Goal: Transaction & Acquisition: Purchase product/service

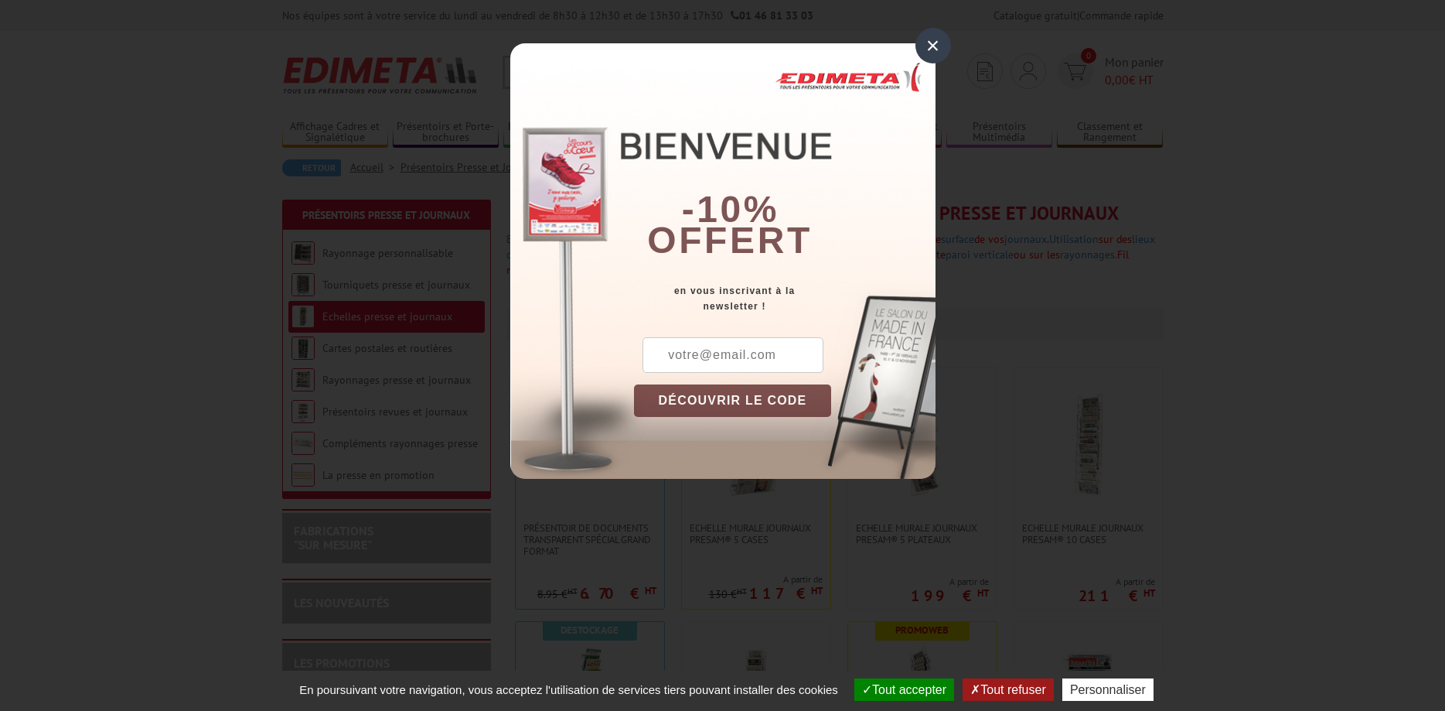
click at [935, 46] on div "×" at bounding box center [934, 46] width 36 height 36
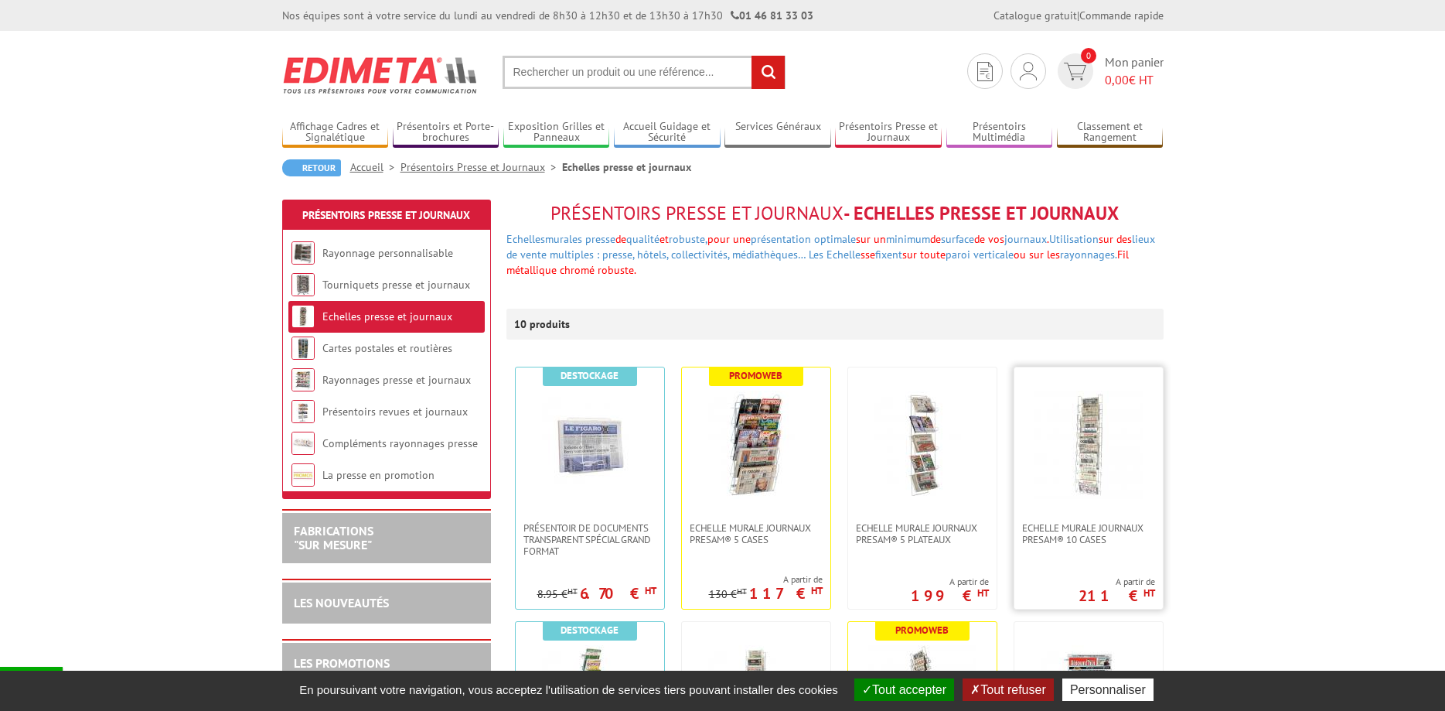
scroll to position [158, 0]
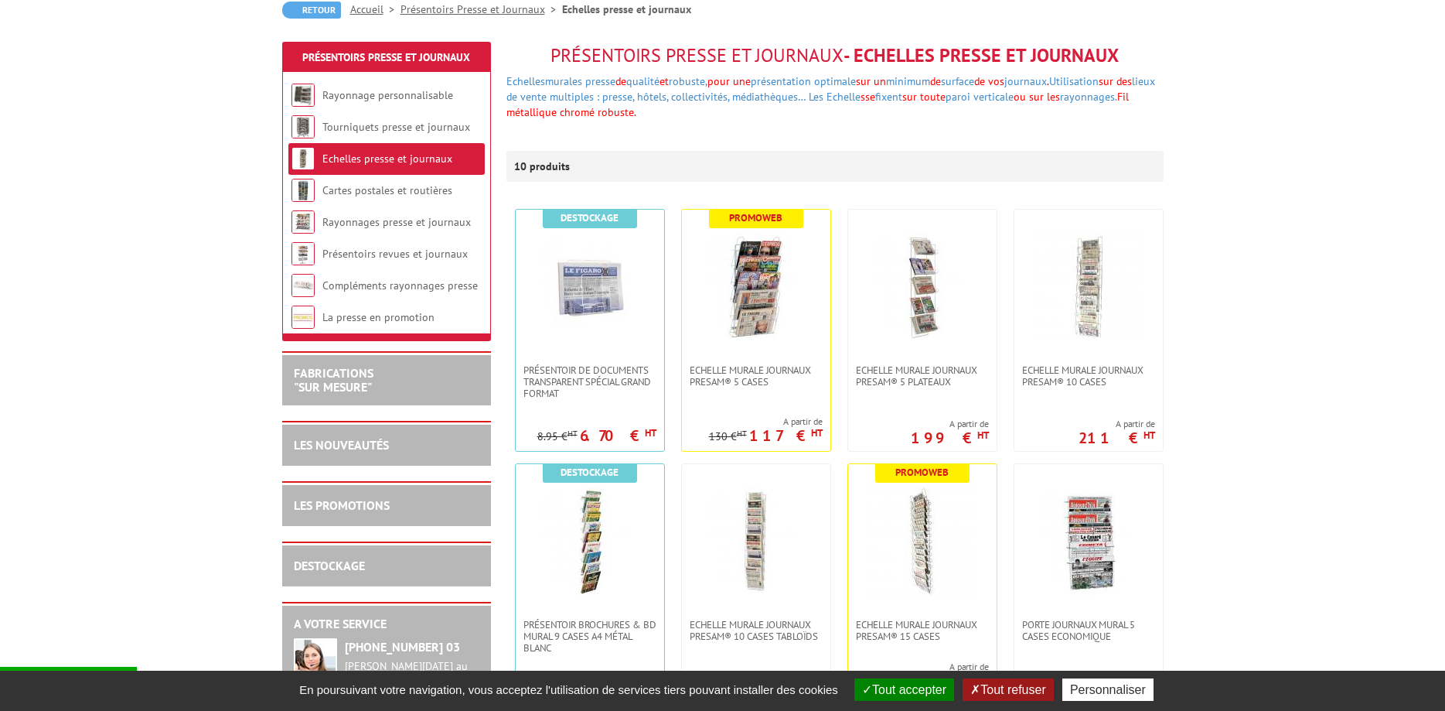
click at [333, 558] on div "DESTOCKAGE" at bounding box center [387, 566] width 186 height 18
click at [331, 567] on link "DESTOCKAGE" at bounding box center [329, 565] width 71 height 15
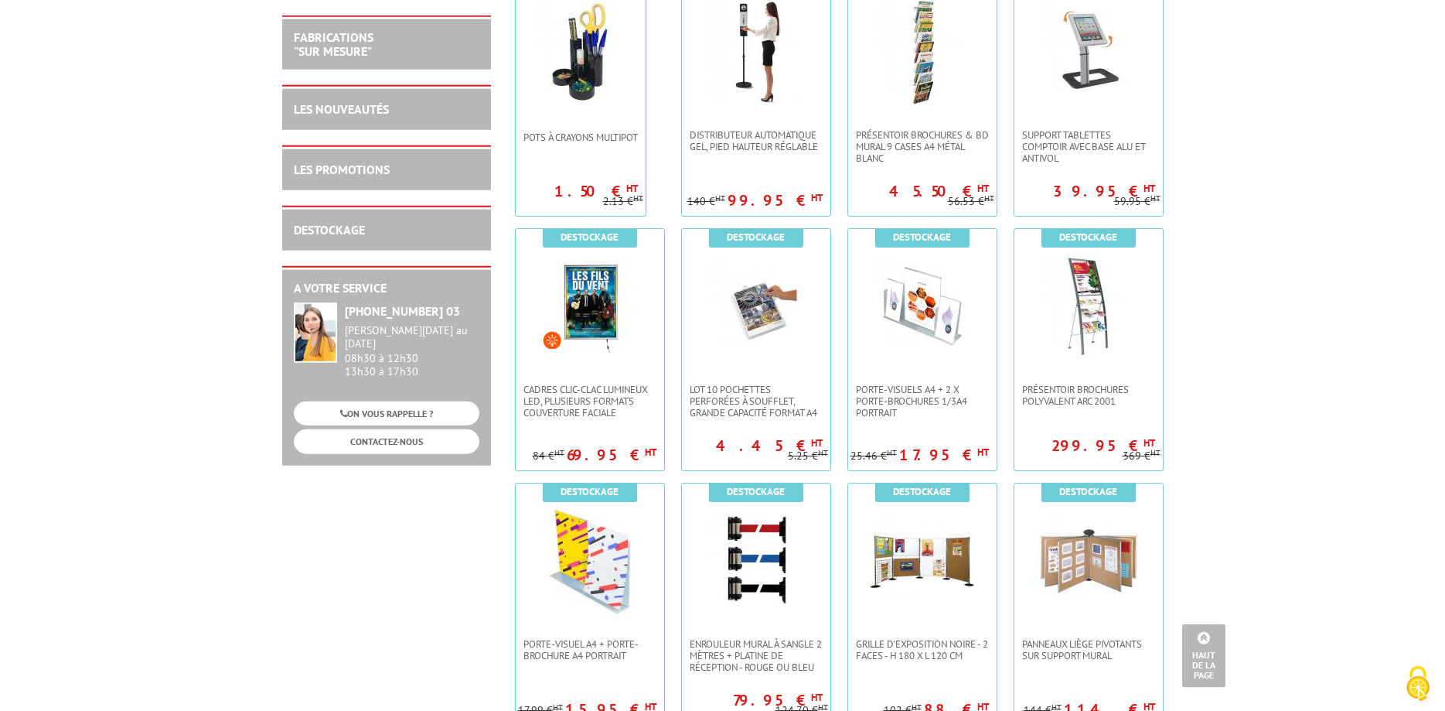
scroll to position [1814, 0]
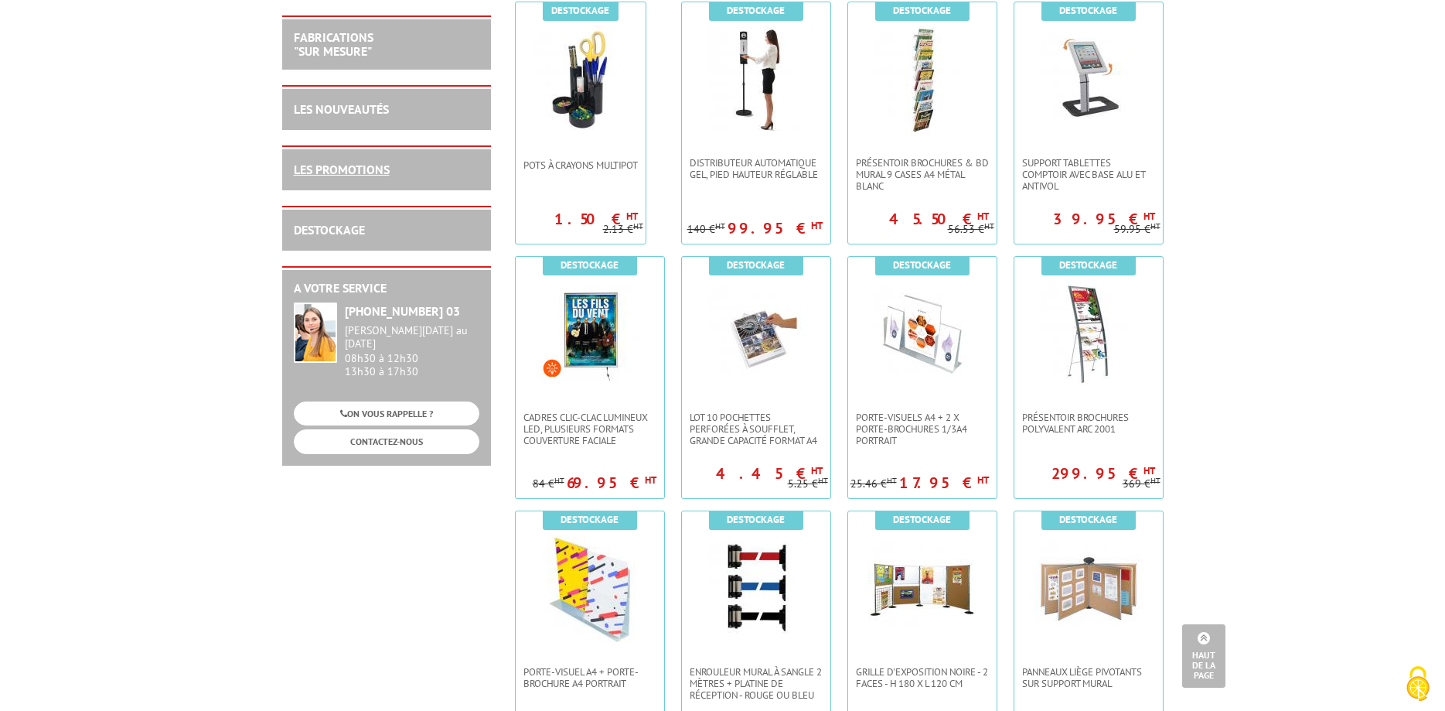
click at [369, 171] on link "LES PROMOTIONS" at bounding box center [342, 169] width 96 height 15
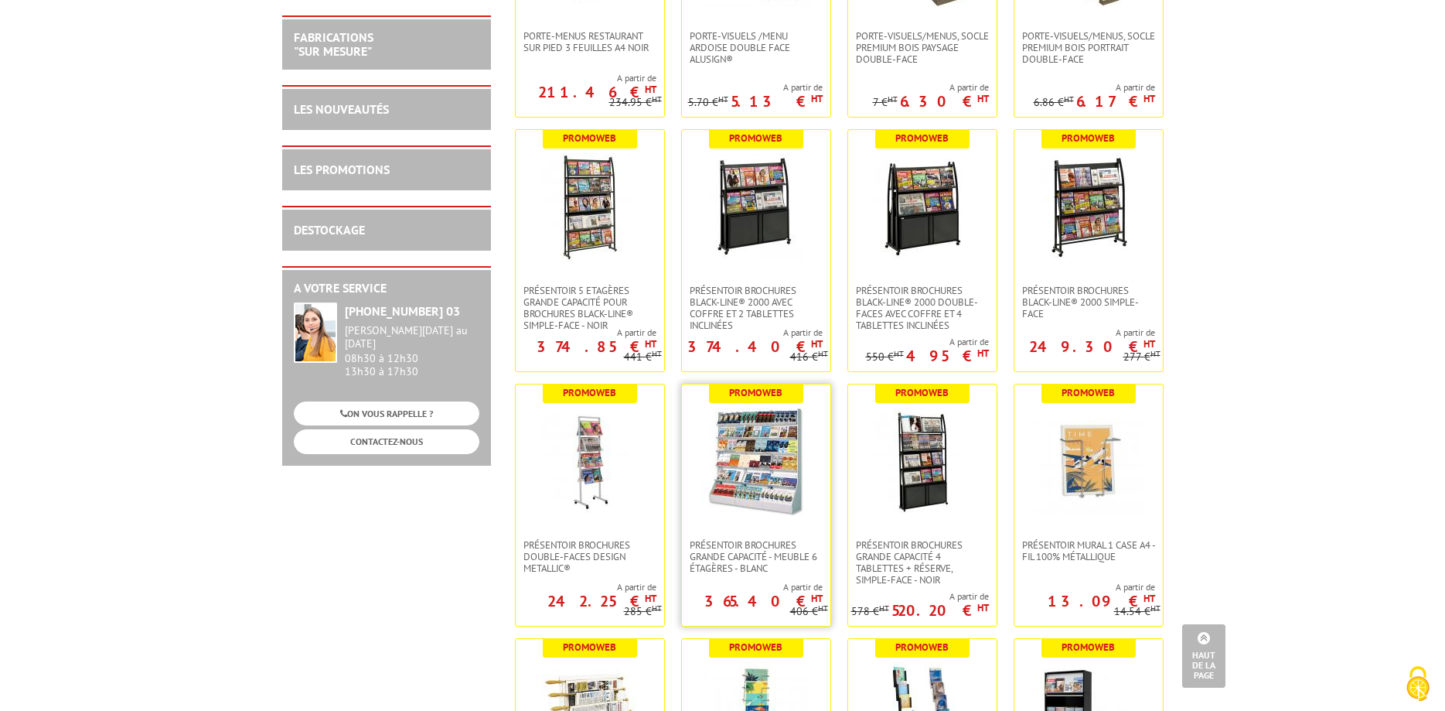
scroll to position [2524, 0]
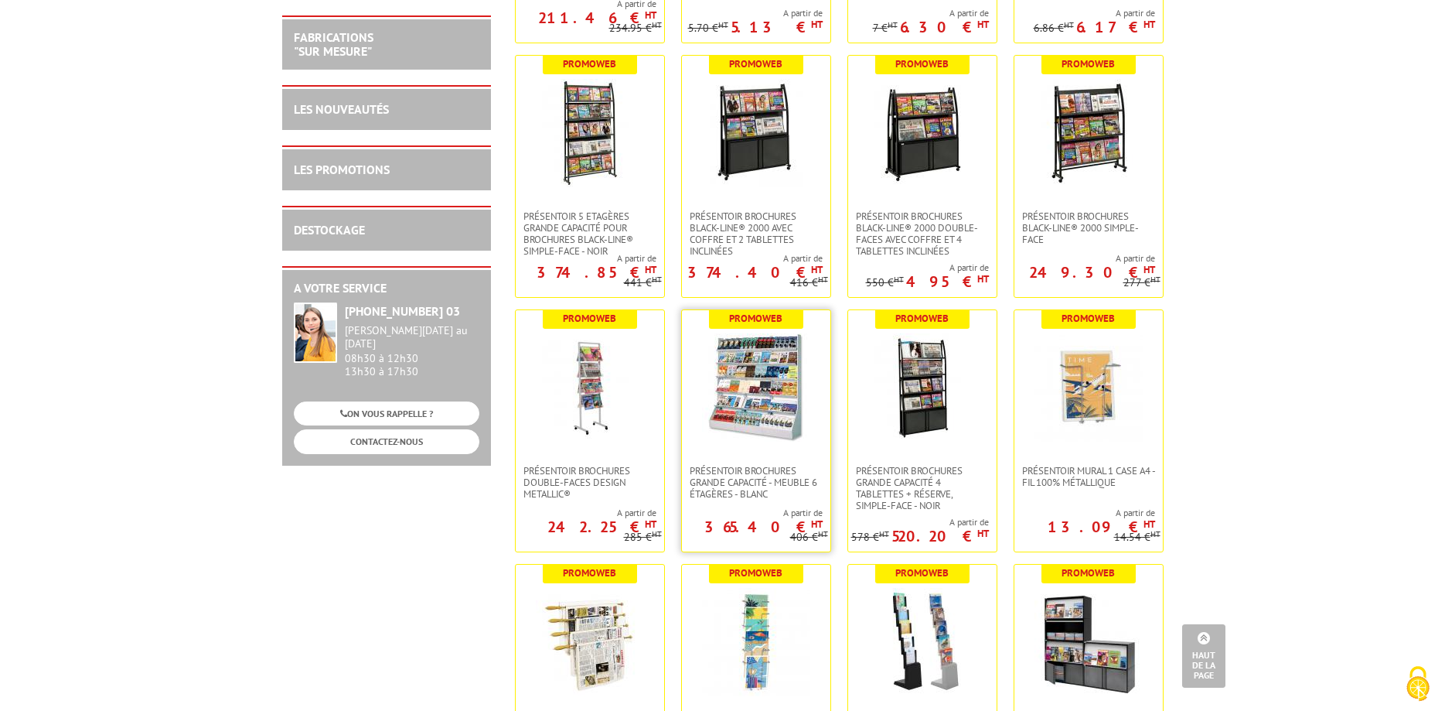
click at [769, 412] on img at bounding box center [756, 387] width 108 height 108
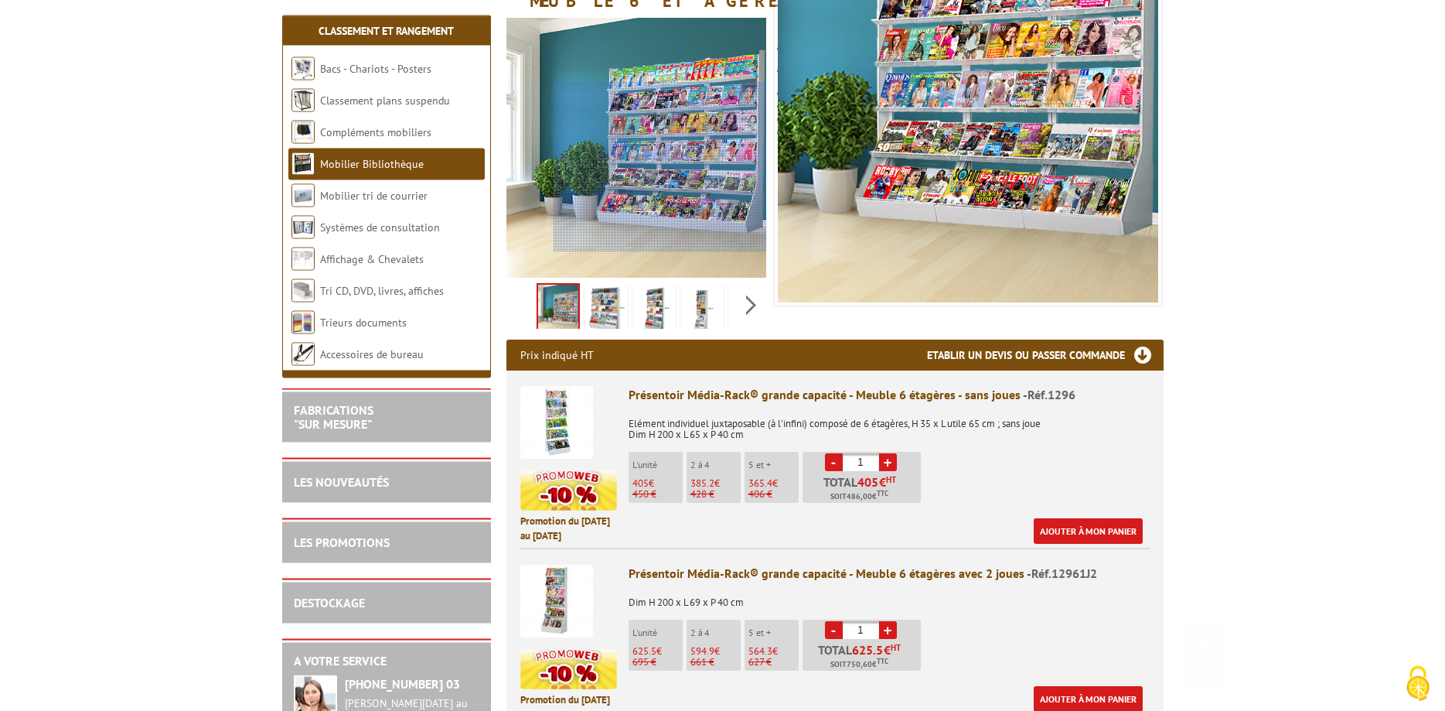
scroll to position [315, 0]
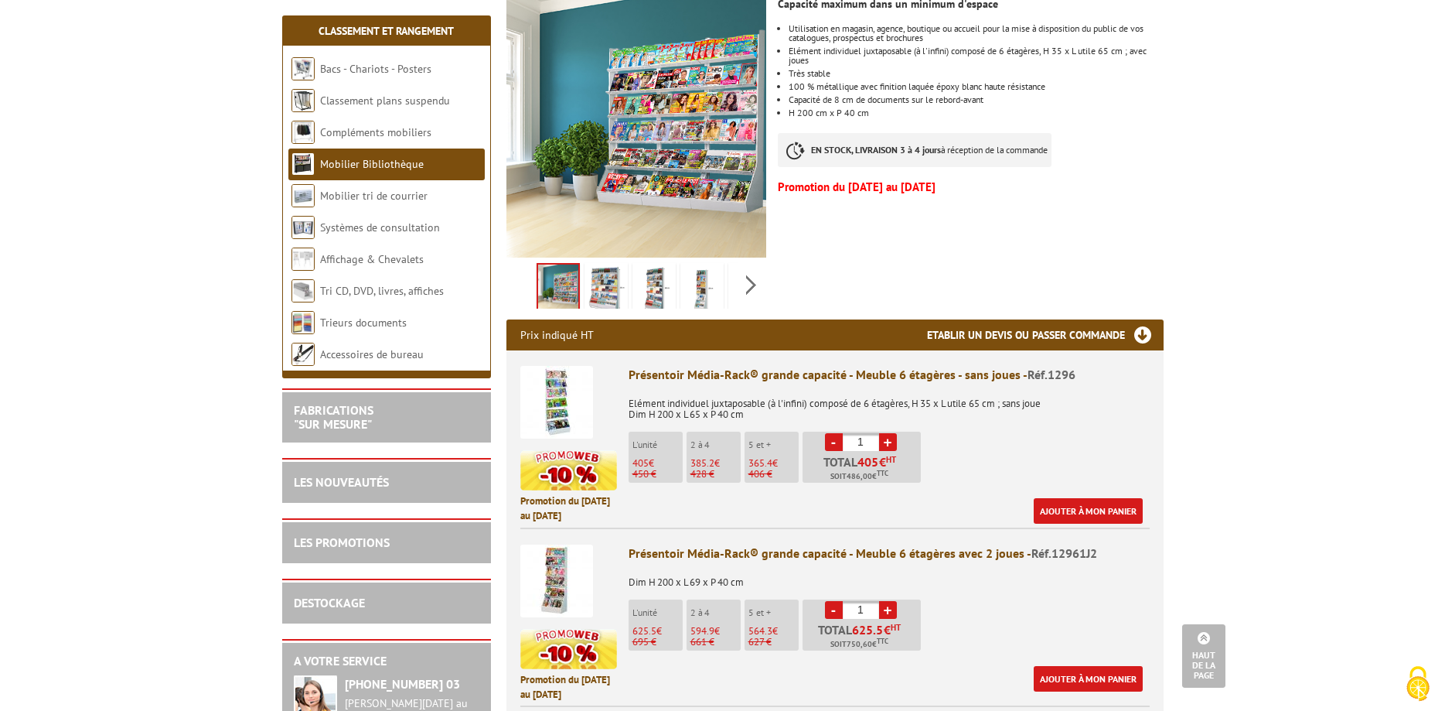
click at [889, 433] on link "+" at bounding box center [888, 442] width 18 height 18
type input "2"
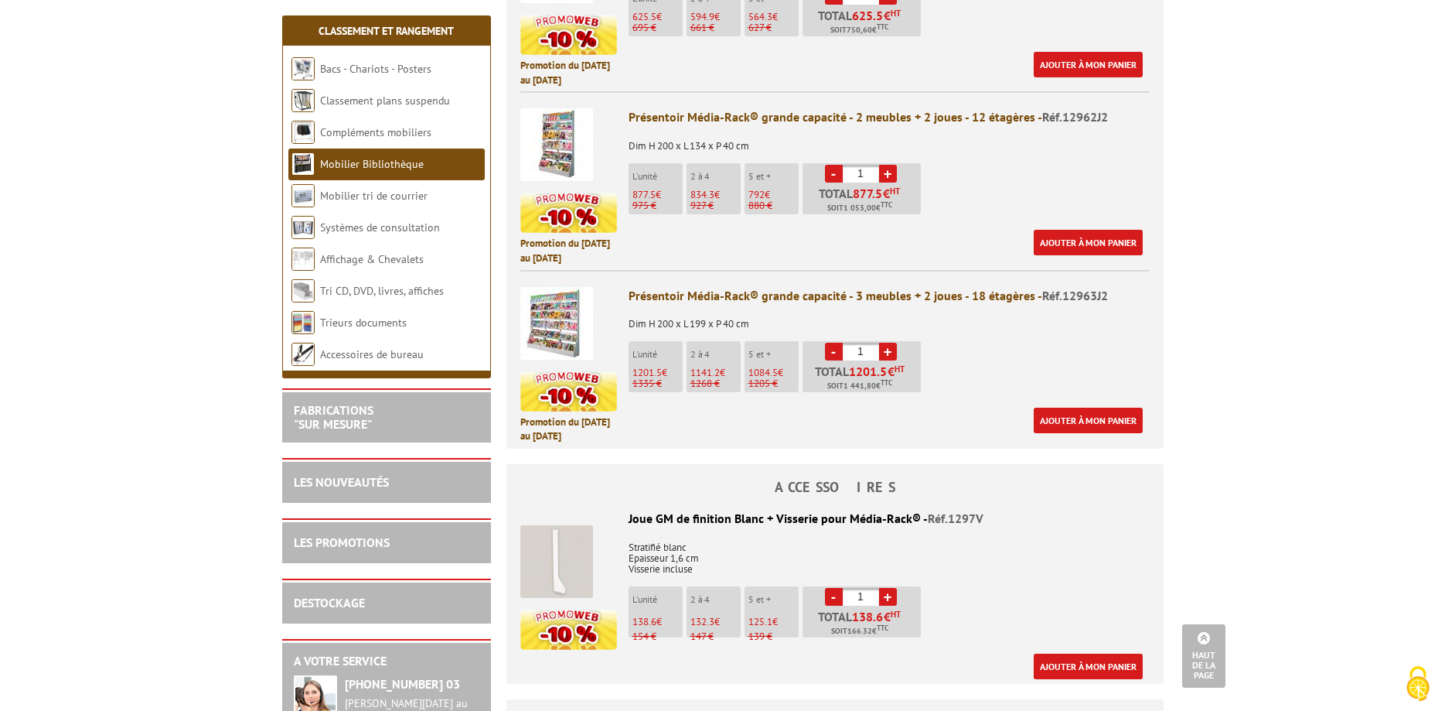
scroll to position [868, 0]
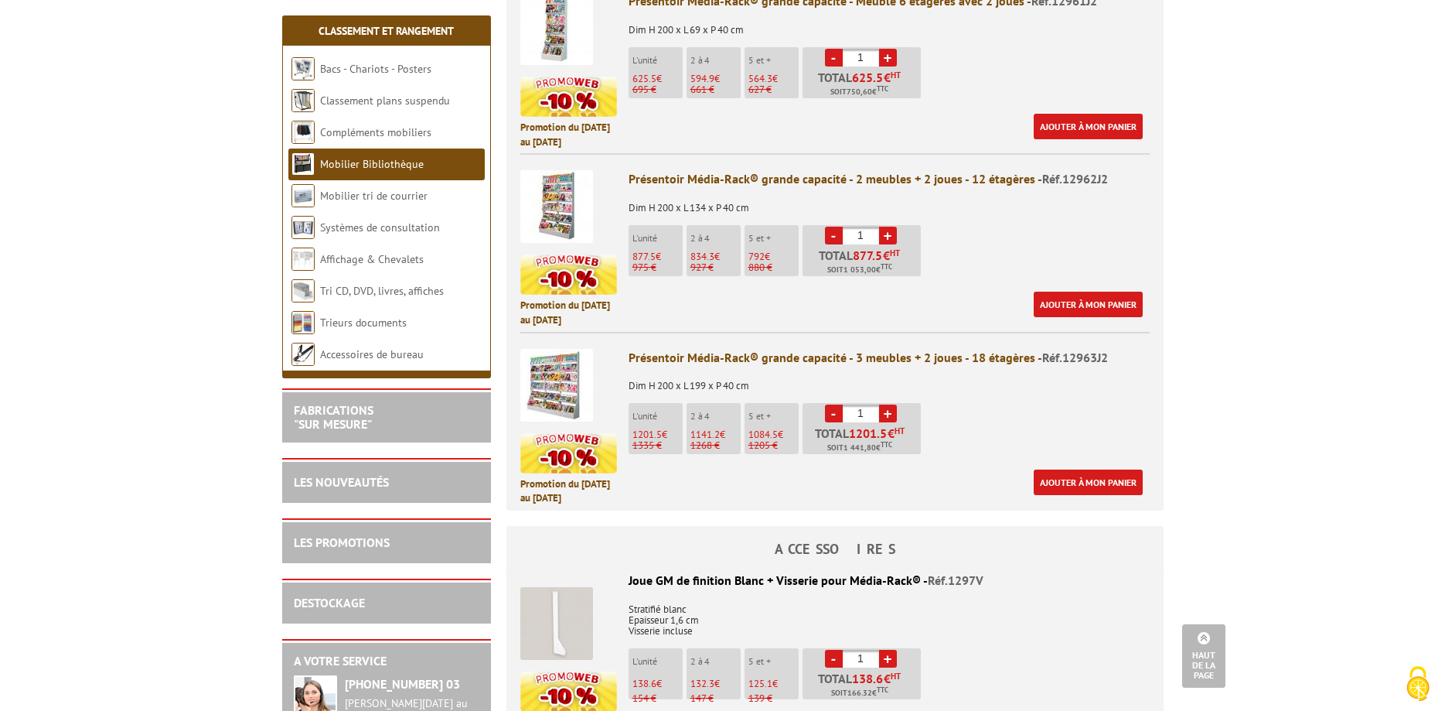
click at [892, 244] on link "+" at bounding box center [888, 236] width 18 height 18
type input "2"
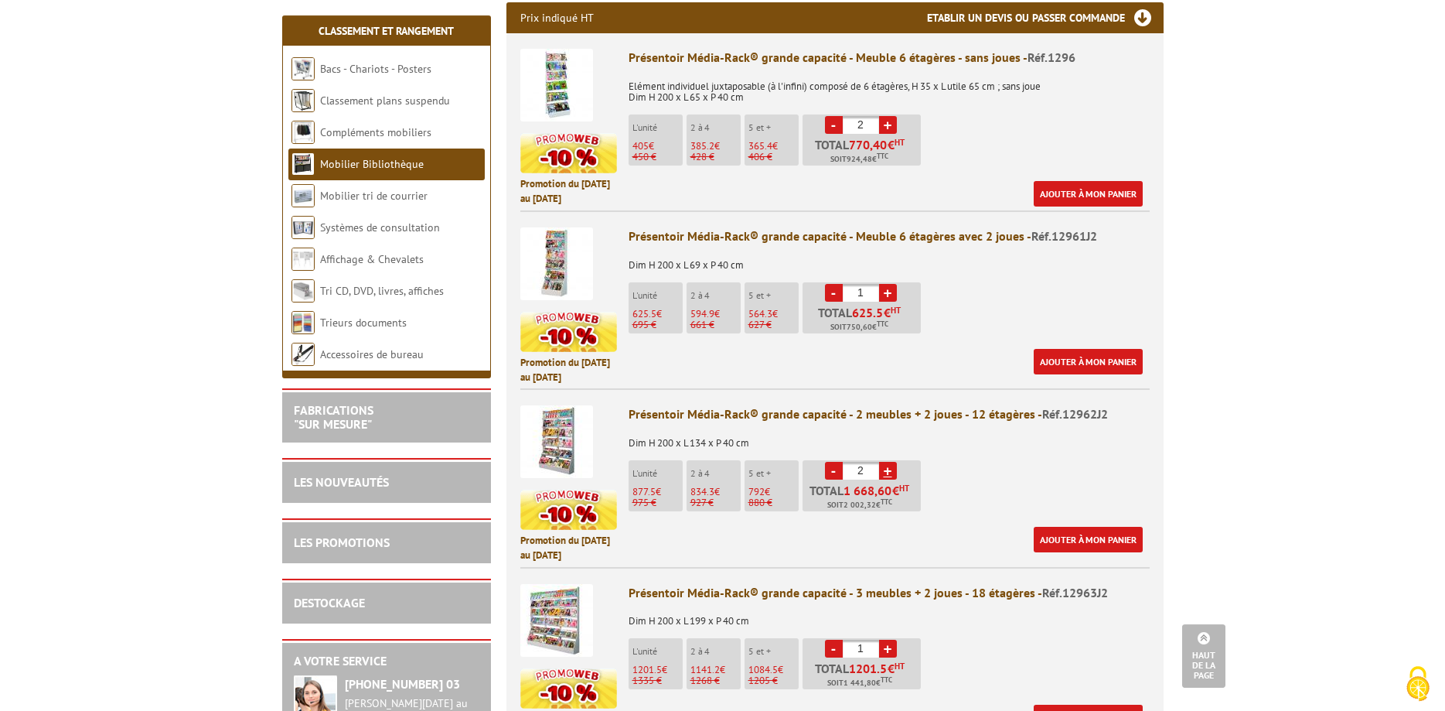
scroll to position [631, 0]
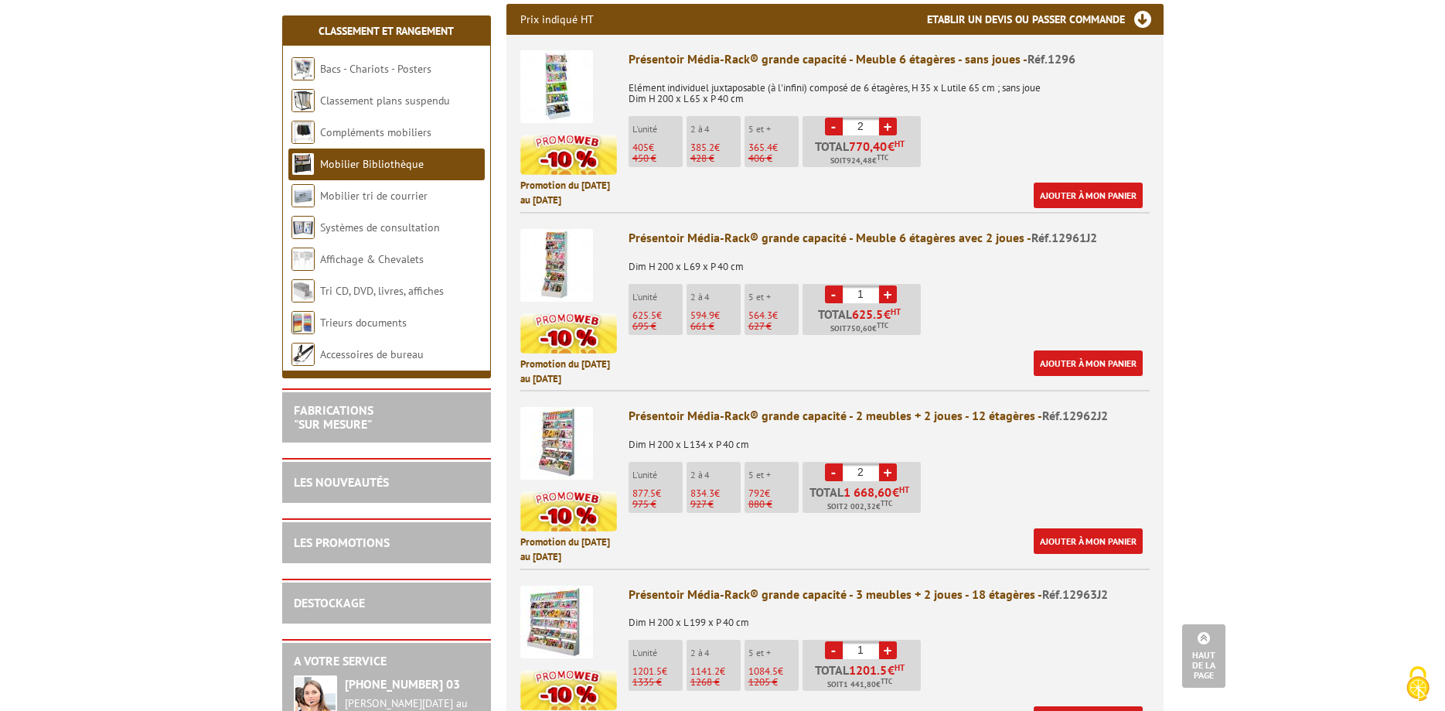
click at [838, 288] on link "-" at bounding box center [834, 294] width 18 height 18
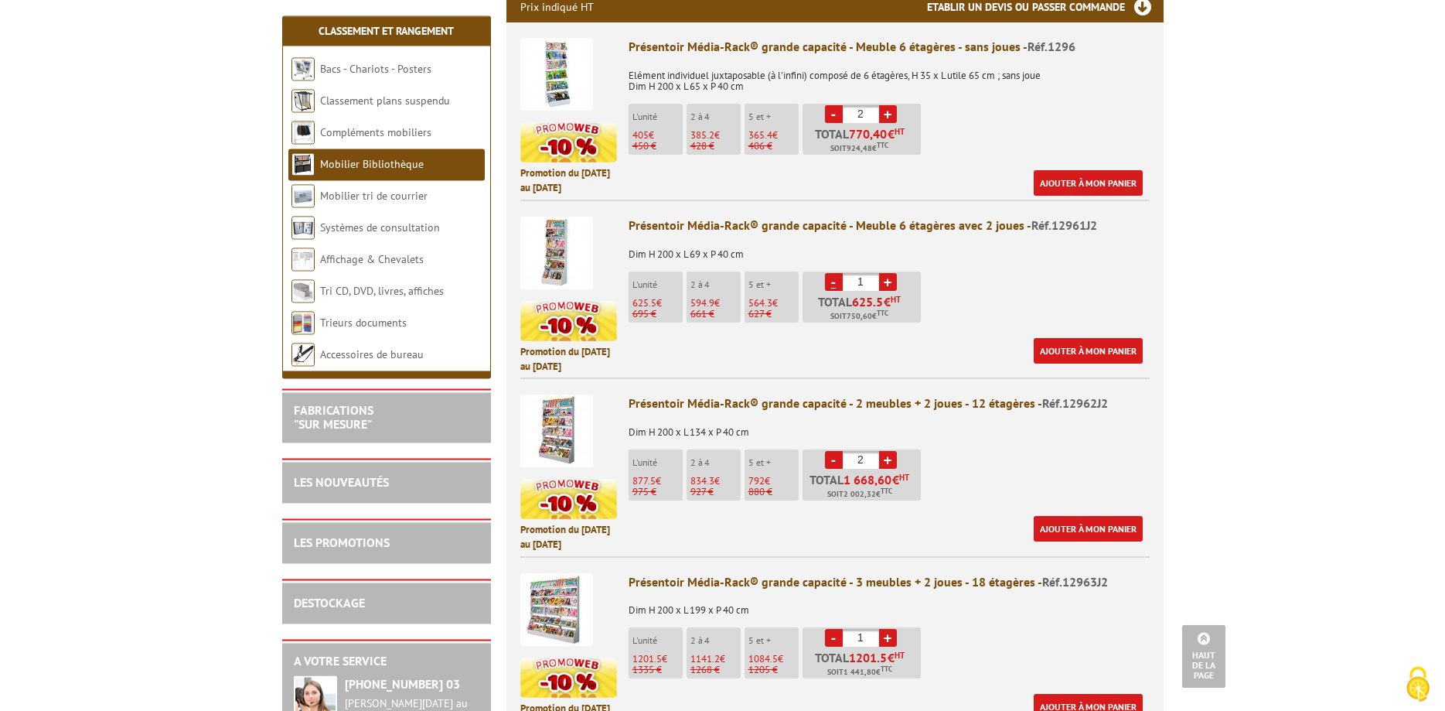
scroll to position [527, 0]
